Goal: Share content

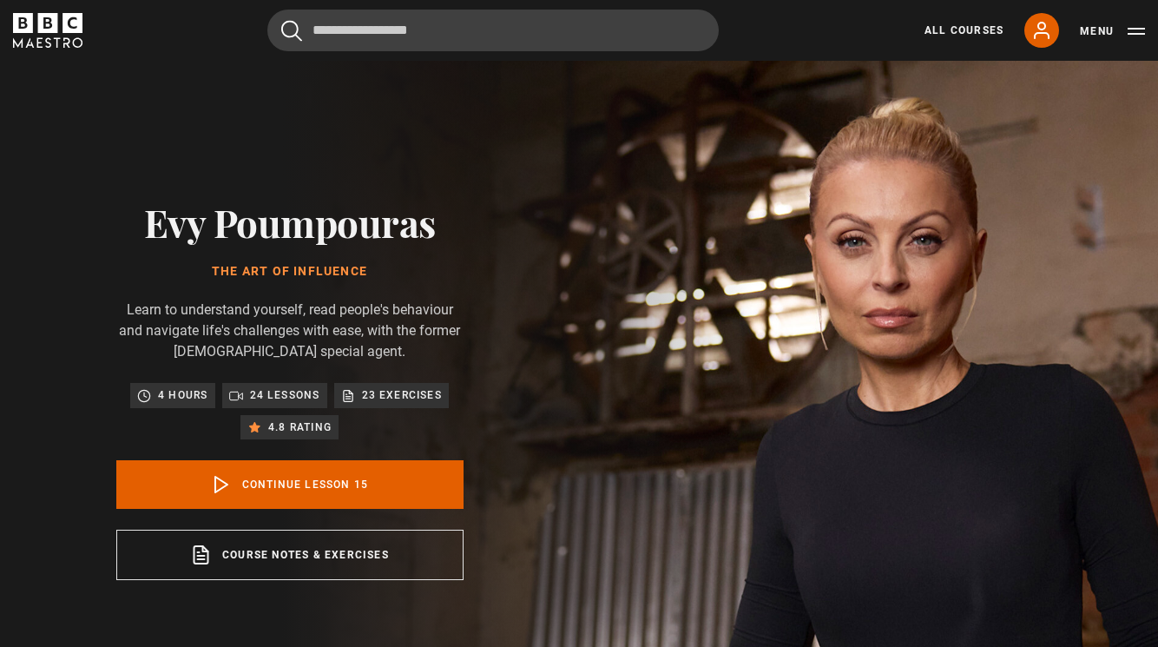
scroll to position [1069, 0]
click at [1044, 38] on icon at bounding box center [1041, 30] width 21 height 21
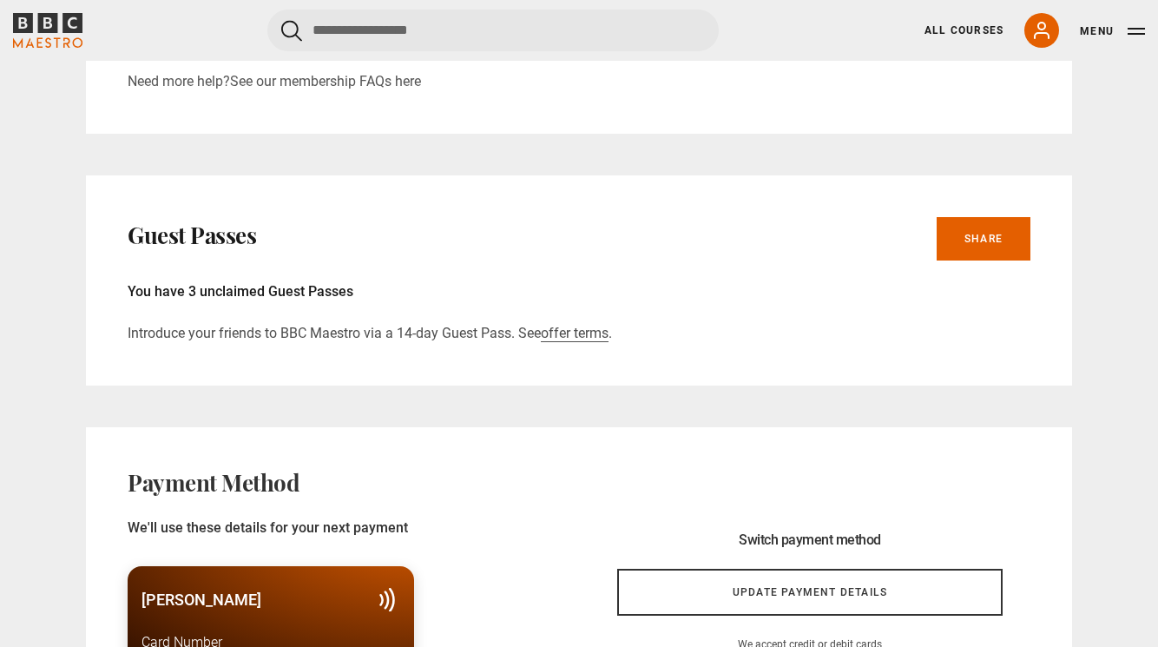
scroll to position [845, 0]
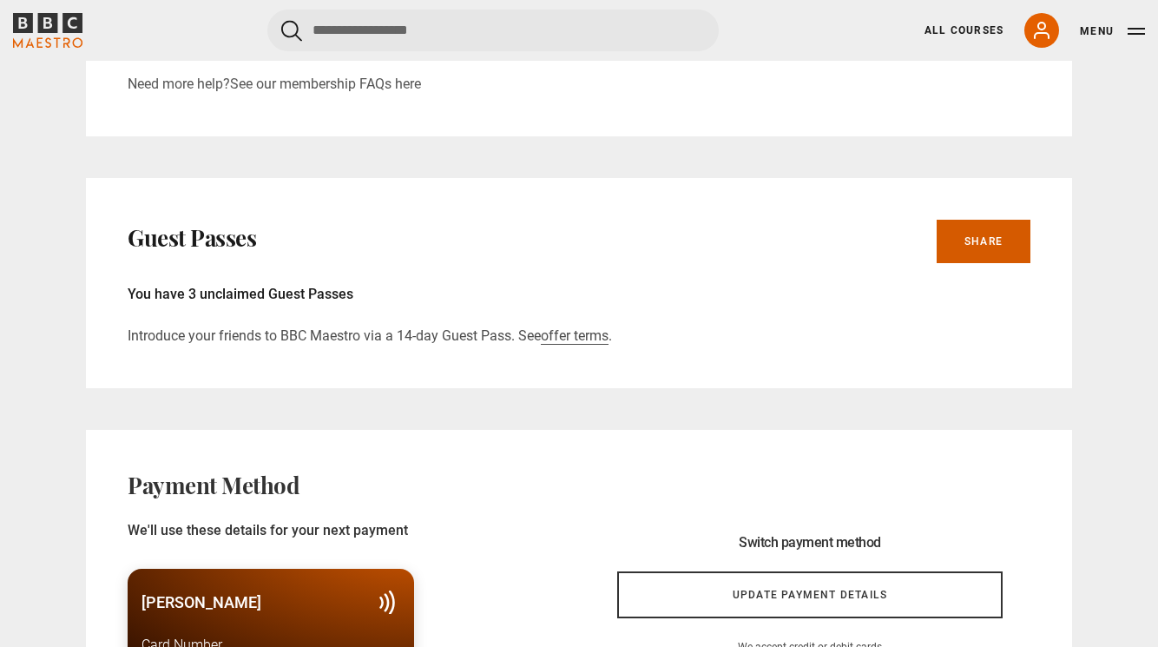
click at [982, 240] on link "Share" at bounding box center [984, 241] width 94 height 43
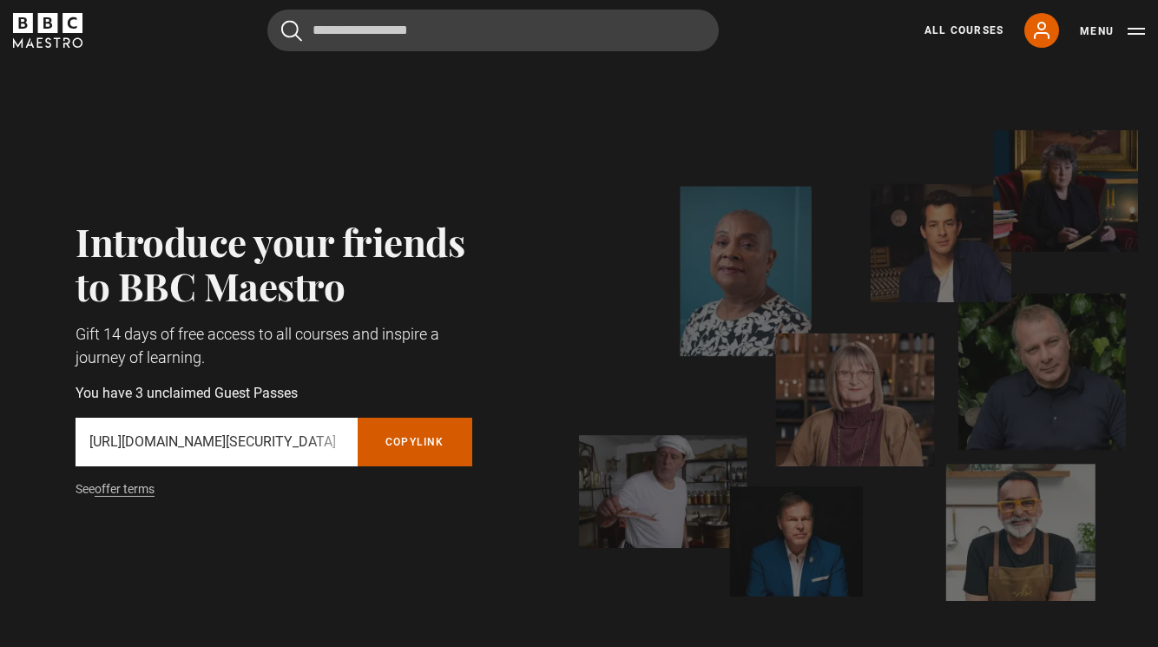
click at [407, 437] on button "Copy referral link" at bounding box center [415, 441] width 115 height 49
click at [974, 31] on link "All Courses" at bounding box center [963, 31] width 79 height 16
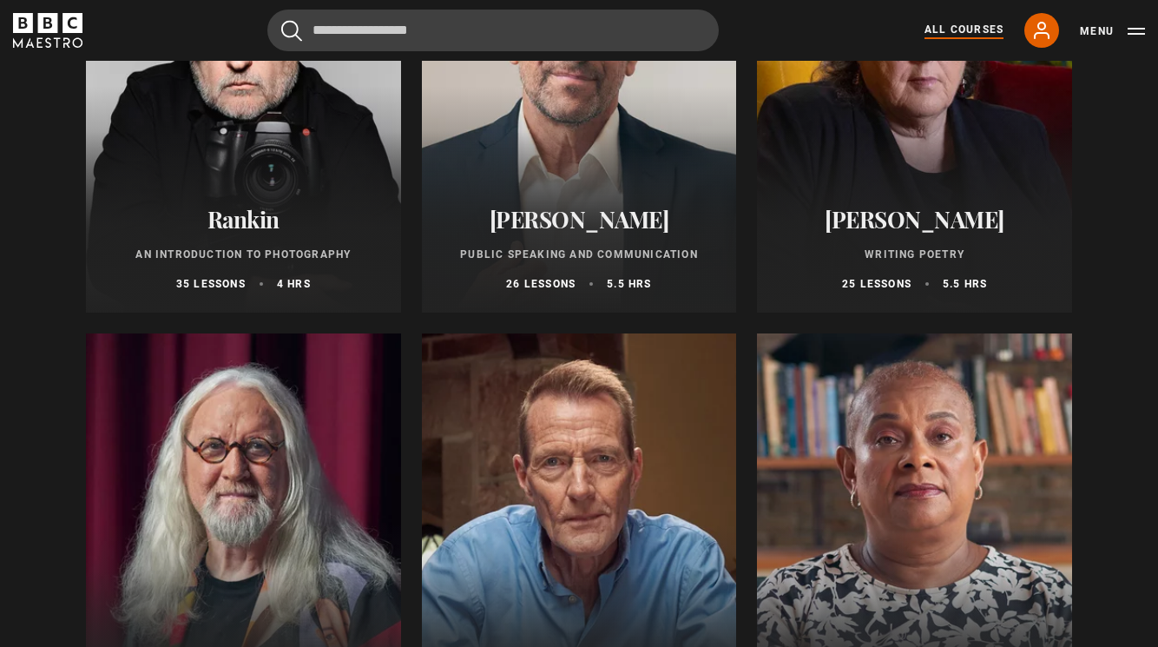
scroll to position [3868, 0]
